Goal: Browse casually

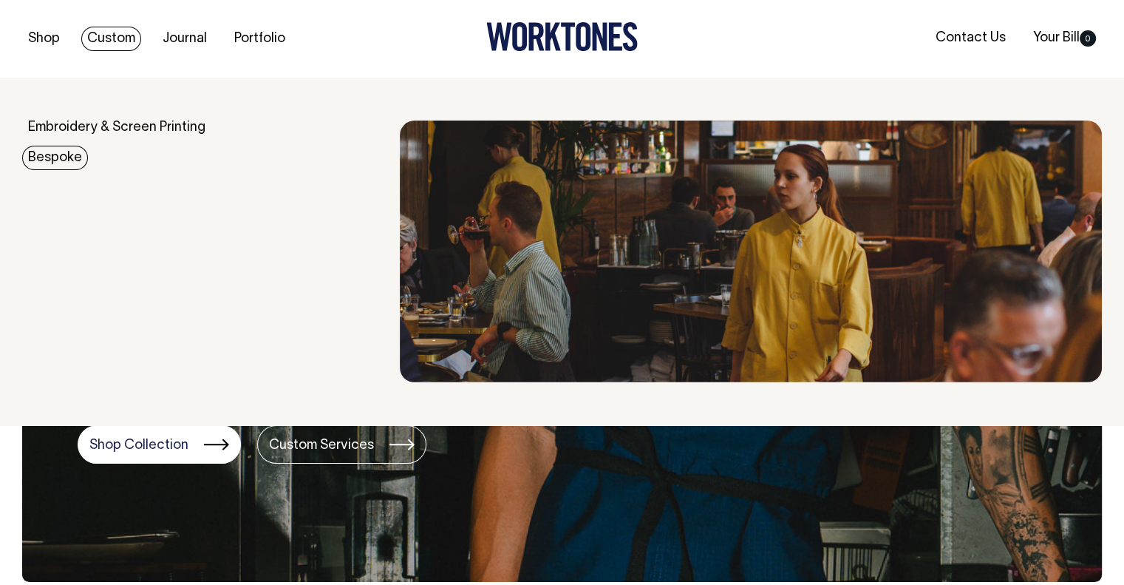
click at [56, 156] on link "Bespoke" at bounding box center [55, 158] width 66 height 24
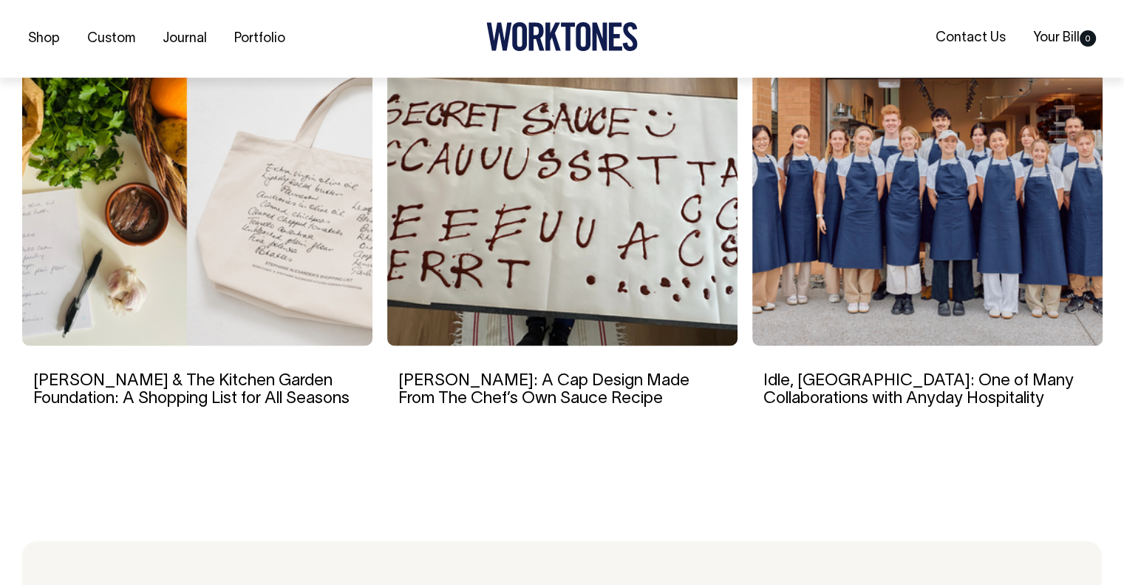
scroll to position [3353, 0]
click at [961, 210] on img at bounding box center [928, 205] width 350 height 281
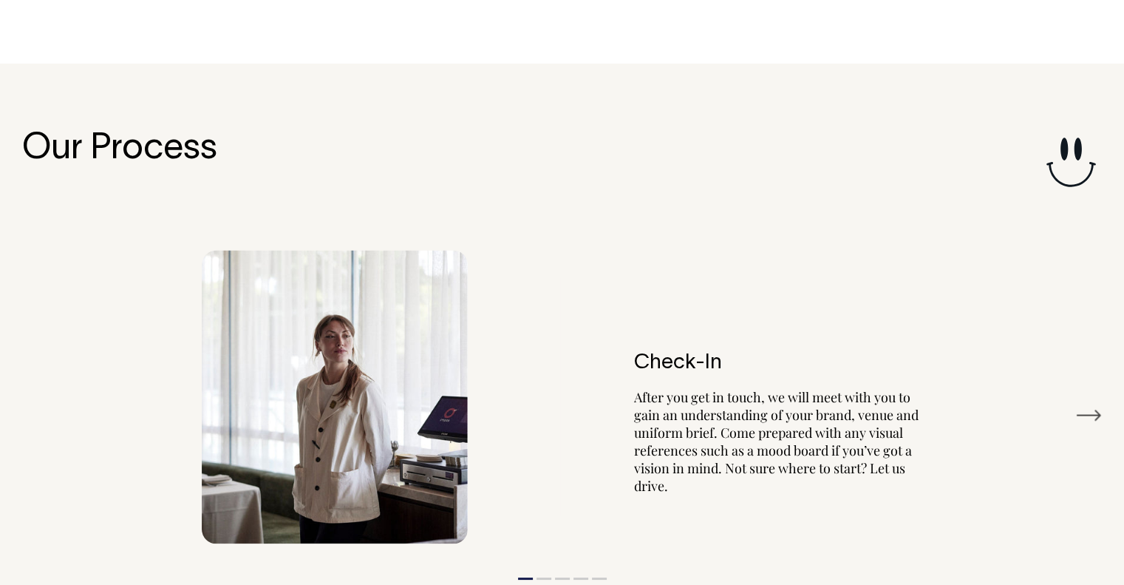
scroll to position [2472, 0]
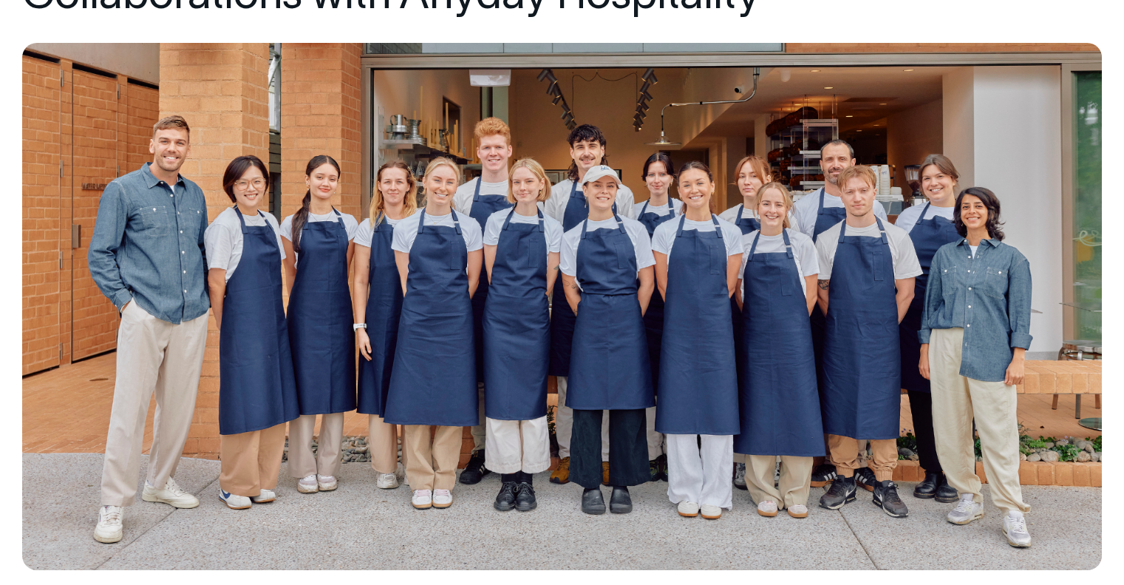
scroll to position [251, 0]
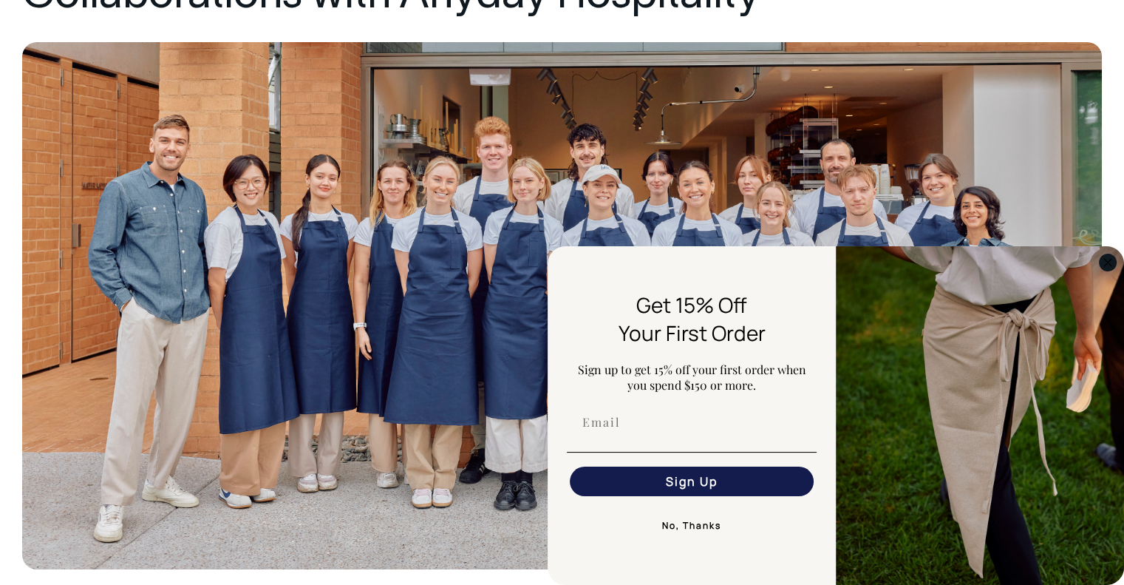
click at [1103, 265] on circle "Close dialog" at bounding box center [1108, 262] width 17 height 17
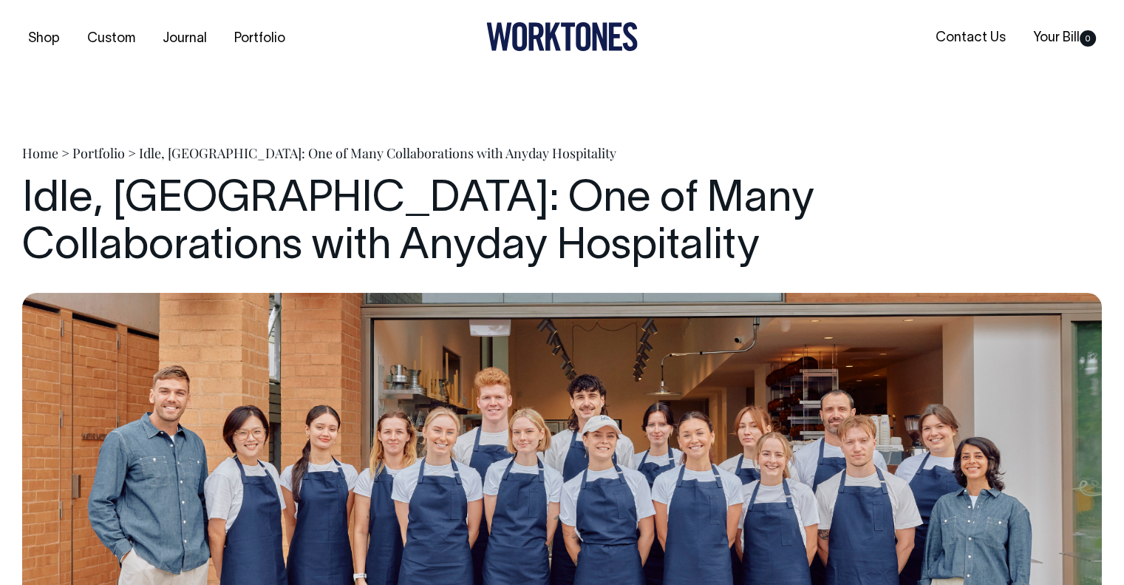
scroll to position [0, 0]
